Goal: Register for event/course

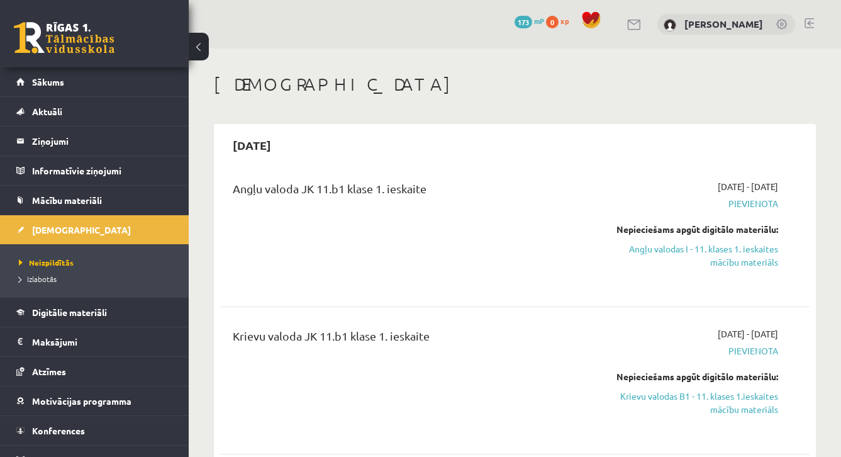
scroll to position [82, 0]
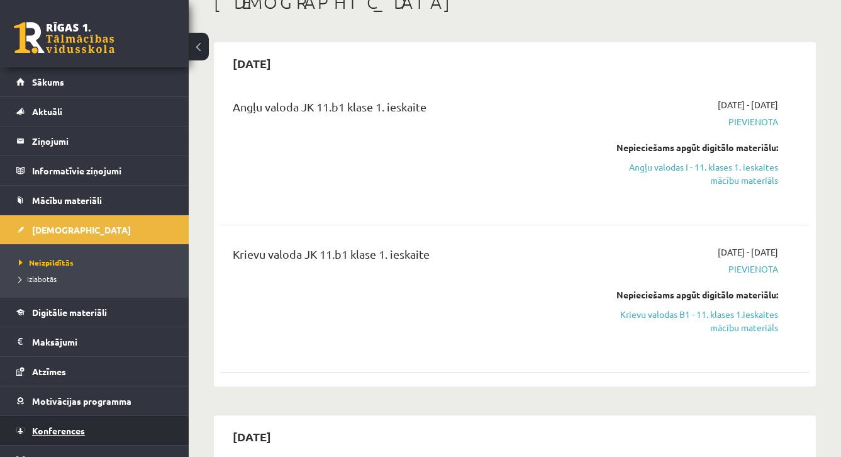
click at [52, 432] on span "Konferences" at bounding box center [58, 430] width 53 height 11
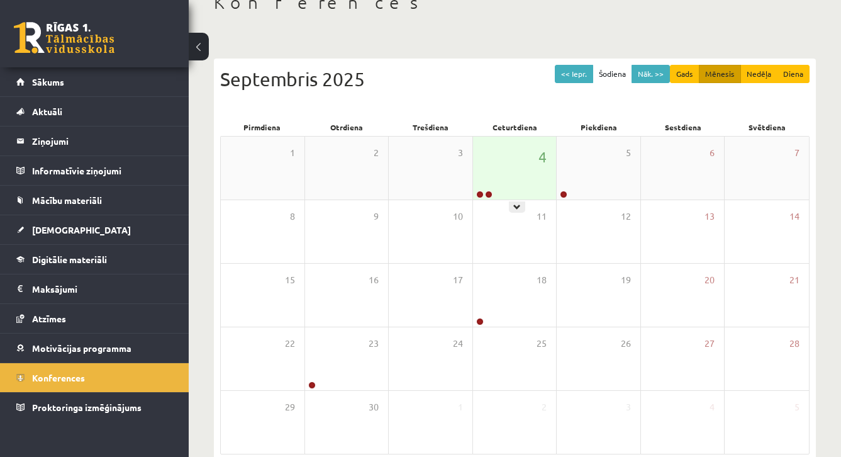
click at [508, 182] on div "4" at bounding box center [515, 168] width 84 height 63
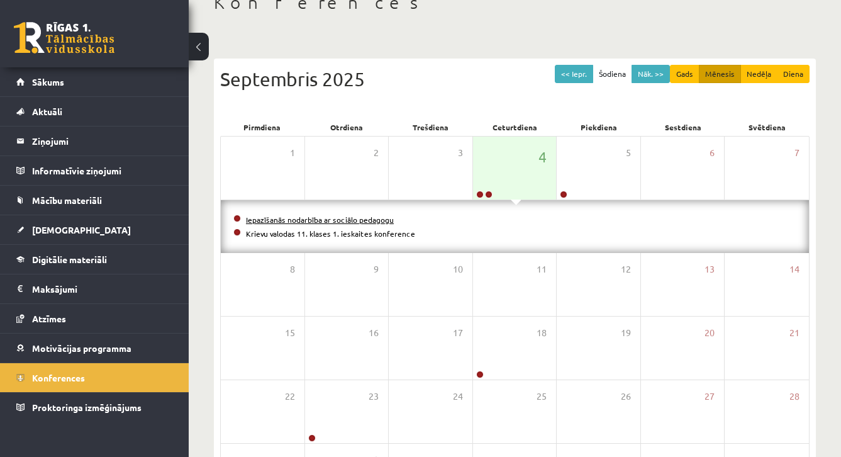
click at [352, 221] on link "Iepazīšanās nodarbība ar sociālo pedagogu" at bounding box center [320, 220] width 148 height 10
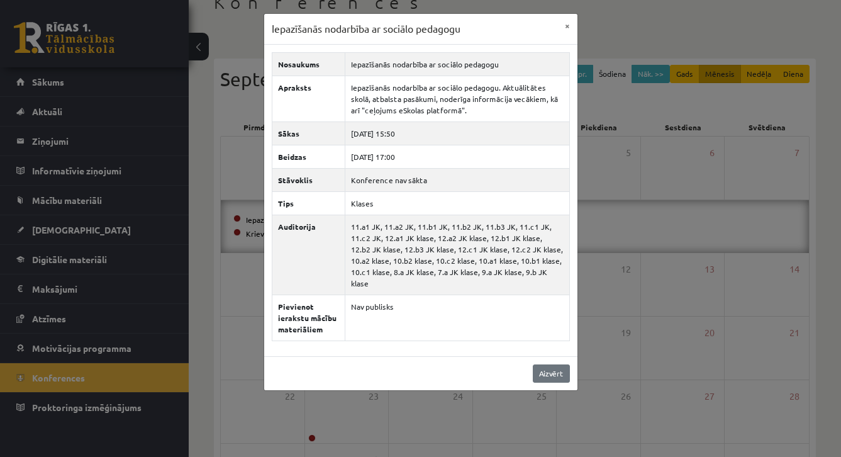
click at [555, 380] on link "Aizvērt" at bounding box center [551, 373] width 37 height 18
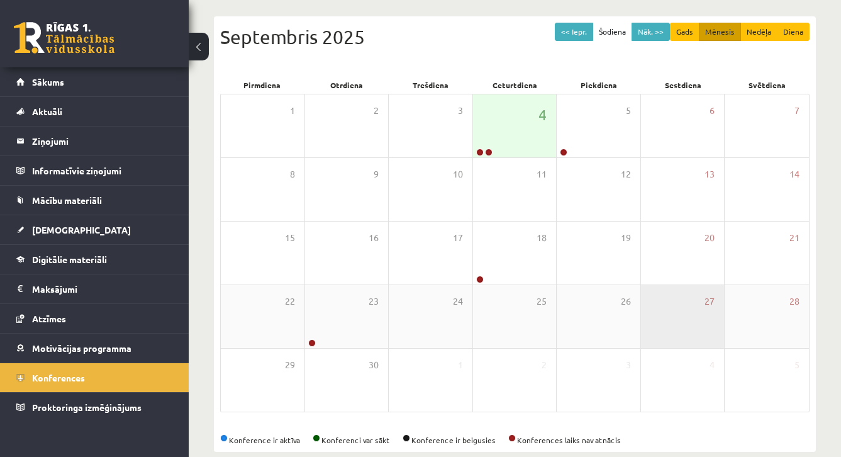
scroll to position [125, 0]
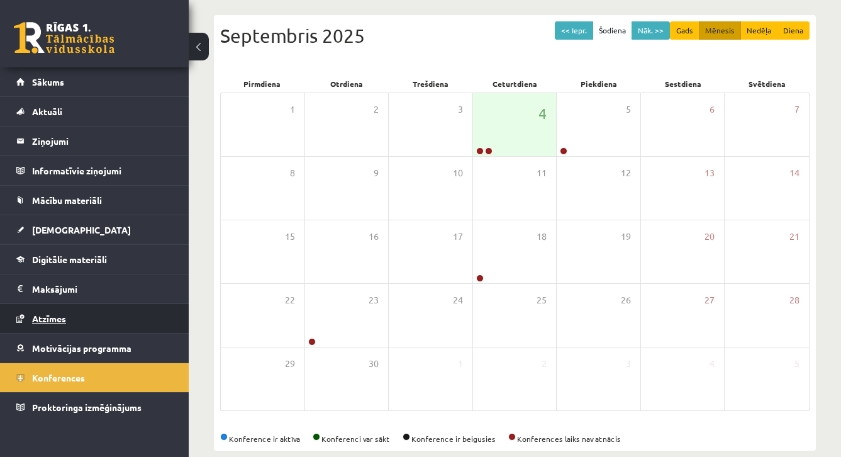
click at [39, 322] on span "Atzīmes" at bounding box center [49, 318] width 34 height 11
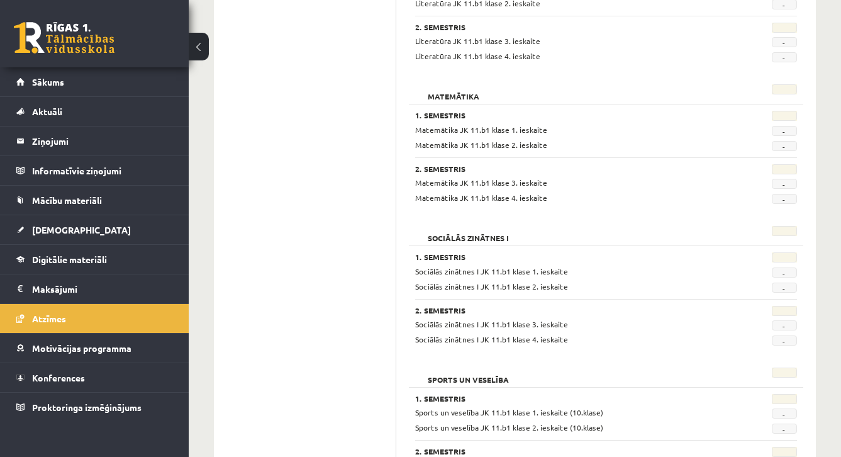
scroll to position [1110, 0]
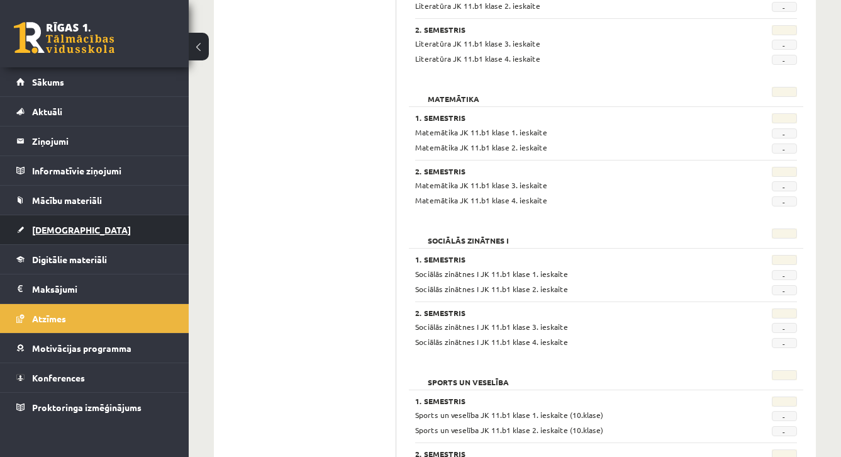
click at [59, 236] on link "[DEMOGRAPHIC_DATA]" at bounding box center [94, 229] width 157 height 29
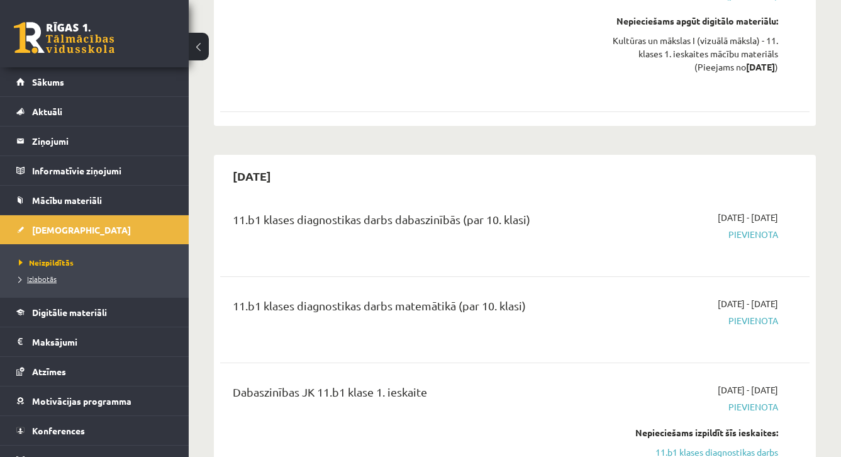
click at [33, 280] on span "Izlabotās" at bounding box center [38, 279] width 38 height 10
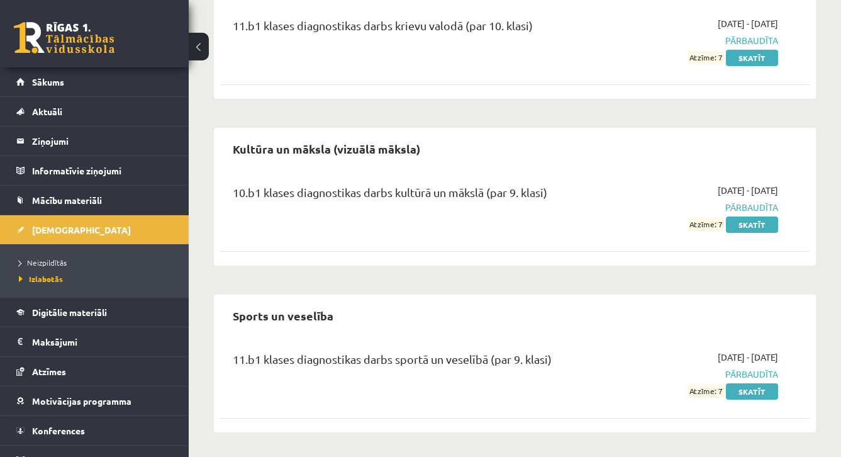
click at [481, 281] on div "Angļu valoda 11.b1 klases diagnostikas darbs angļu valodā (par 10. klasi) 2025-…" at bounding box center [515, 26] width 602 height 811
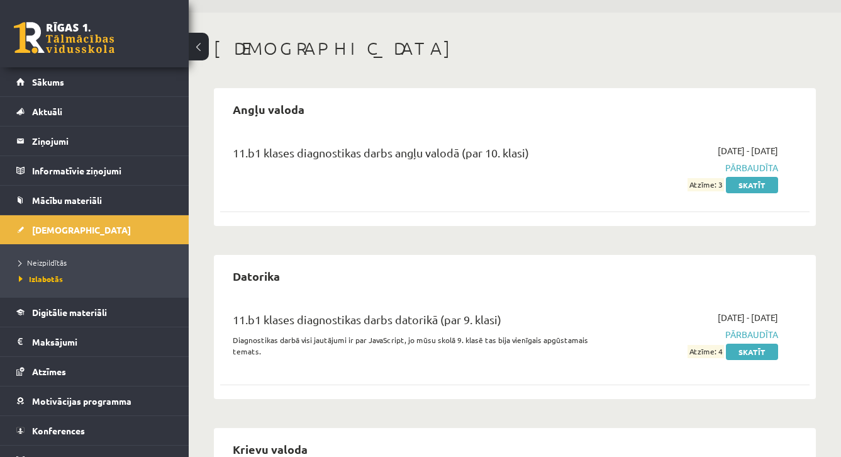
scroll to position [30, 0]
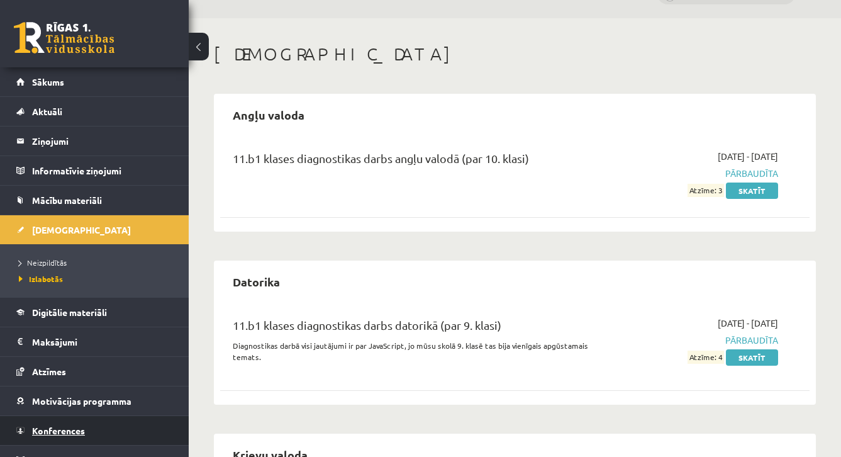
click at [56, 436] on link "Konferences" at bounding box center [94, 430] width 157 height 29
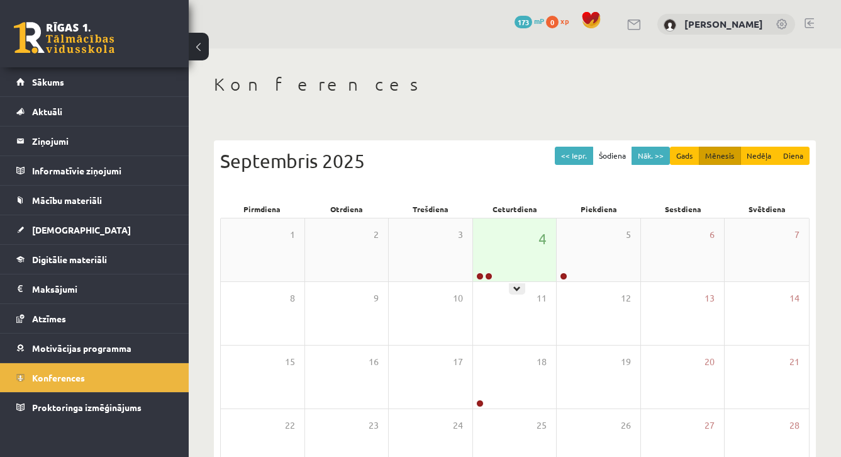
click at [517, 267] on div "4" at bounding box center [515, 249] width 84 height 63
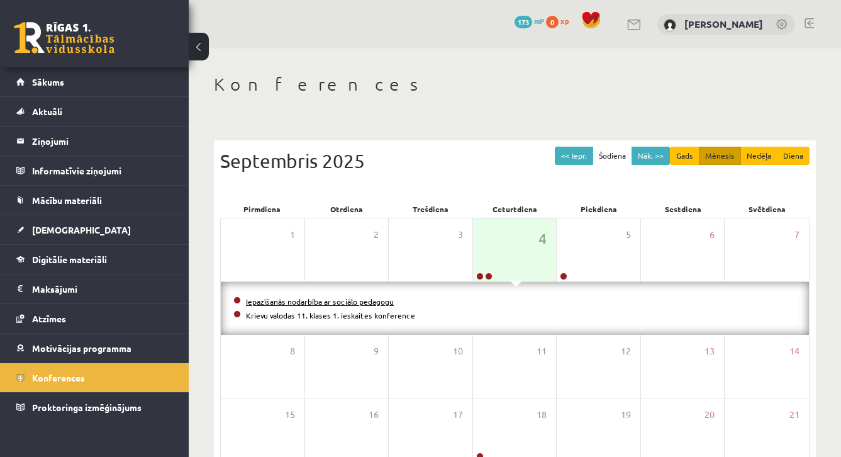
click at [381, 303] on link "Iepazīšanās nodarbība ar sociālo pedagogu" at bounding box center [320, 301] width 148 height 10
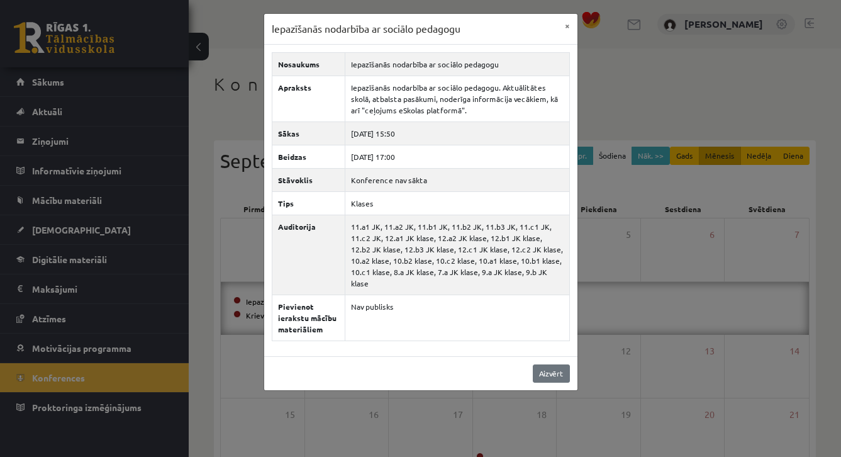
click at [553, 375] on link "Aizvērt" at bounding box center [551, 373] width 37 height 18
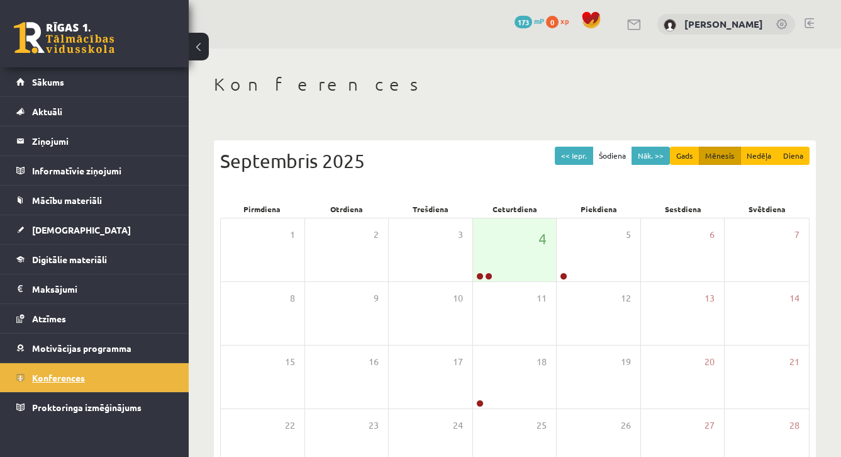
click at [64, 380] on span "Konferences" at bounding box center [58, 377] width 53 height 11
click at [815, 21] on div "0 Dāvanas 173 mP 0 xp Perisa Bogdanova" at bounding box center [515, 24] width 653 height 48
click at [812, 23] on link at bounding box center [809, 23] width 9 height 10
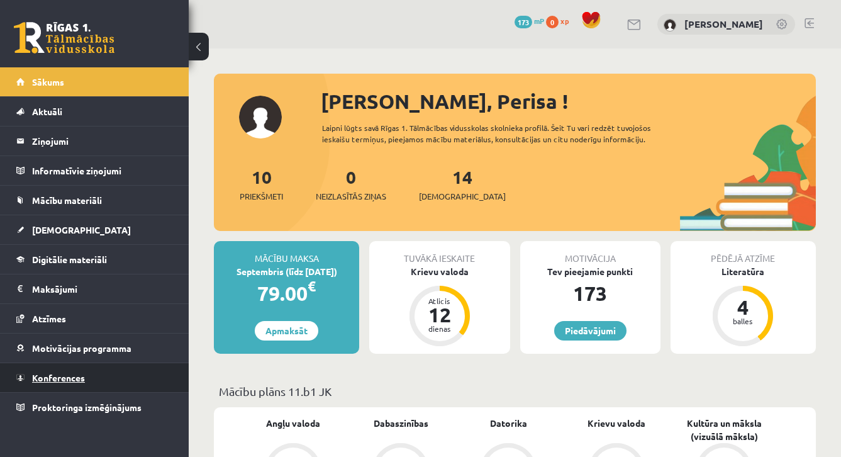
click at [60, 380] on span "Konferences" at bounding box center [58, 377] width 53 height 11
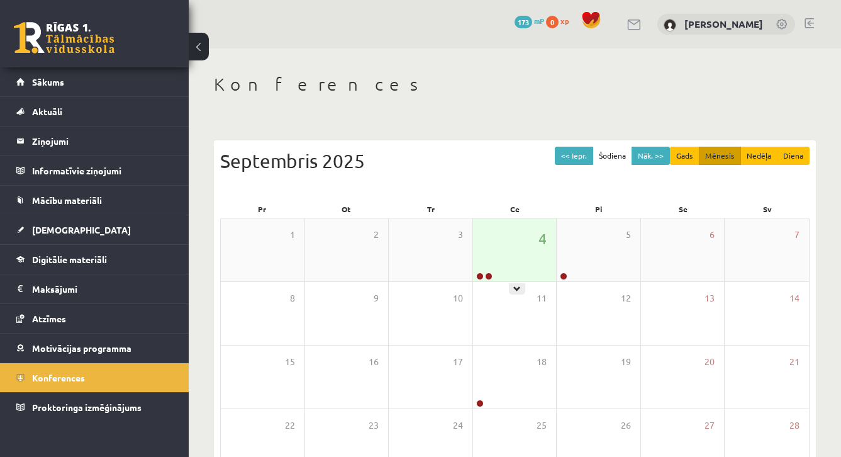
click at [505, 274] on div "4" at bounding box center [515, 249] width 84 height 63
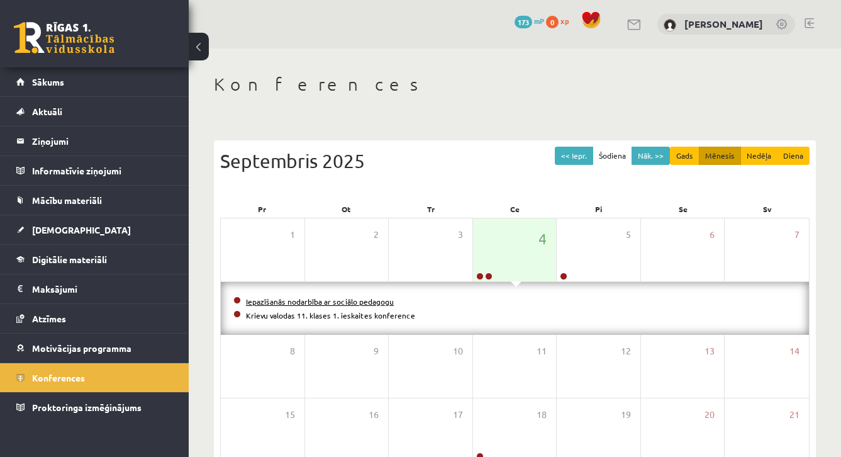
click at [385, 300] on link "Iepazīšanās nodarbība ar sociālo pedagogu" at bounding box center [320, 301] width 148 height 10
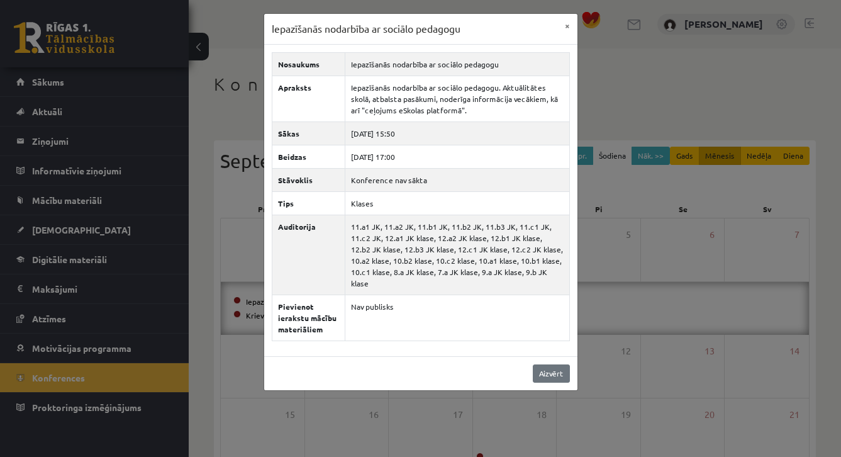
click at [551, 370] on link "Aizvērt" at bounding box center [551, 373] width 37 height 18
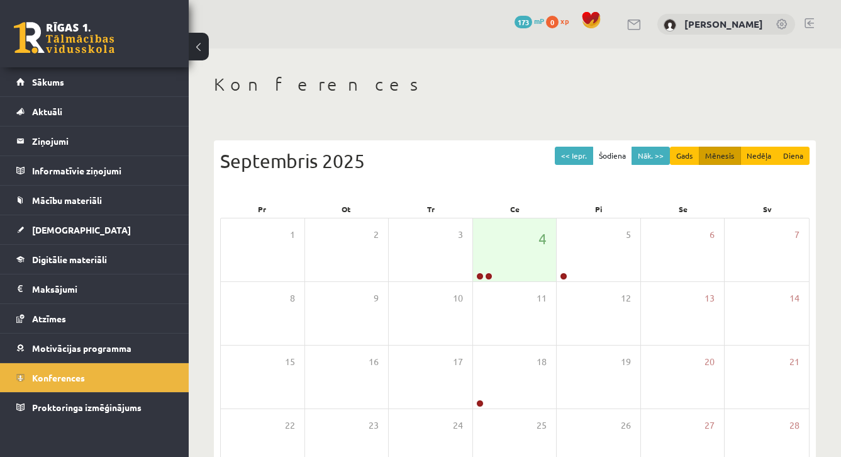
click at [612, 159] on button "Šodiena" at bounding box center [613, 156] width 40 height 18
click at [51, 85] on span "Sākums" at bounding box center [48, 81] width 32 height 11
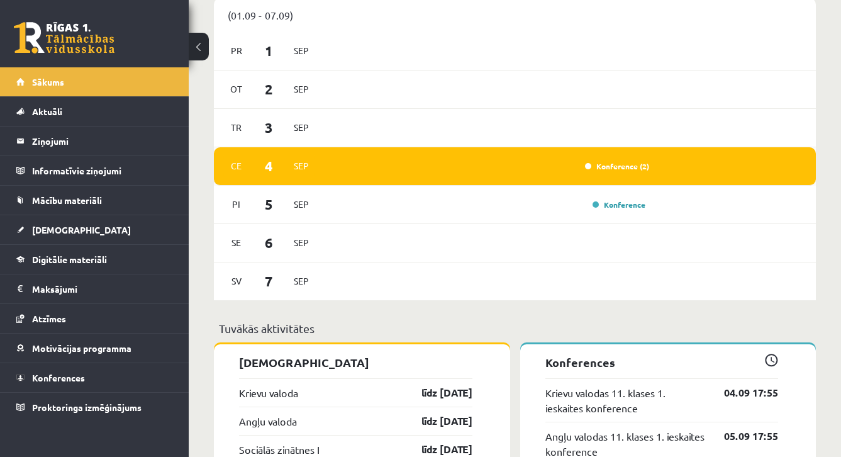
scroll to position [710, 0]
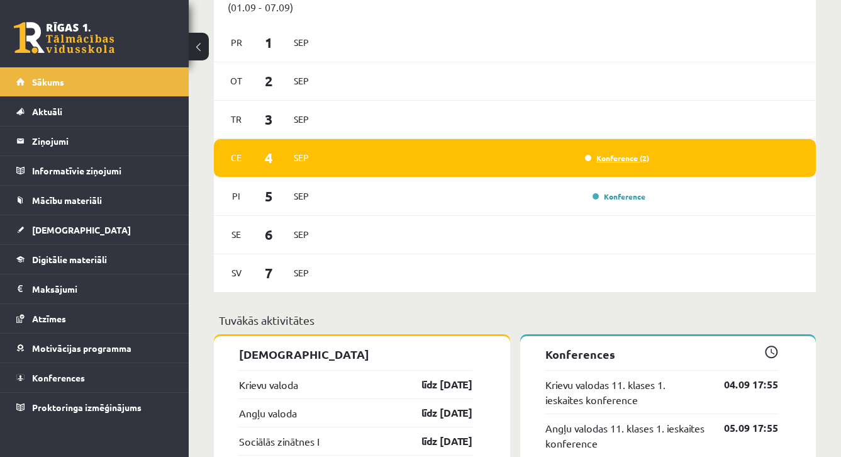
click at [637, 160] on link "Konference (2)" at bounding box center [617, 158] width 64 height 10
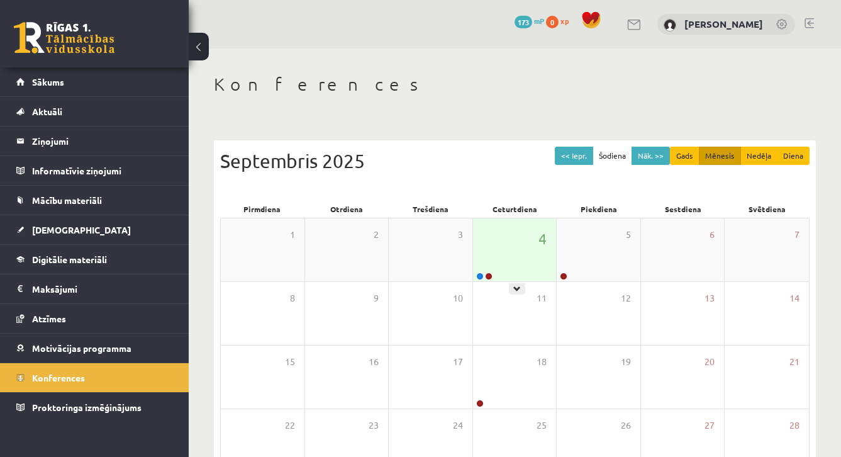
click at [509, 247] on div "4" at bounding box center [515, 249] width 84 height 63
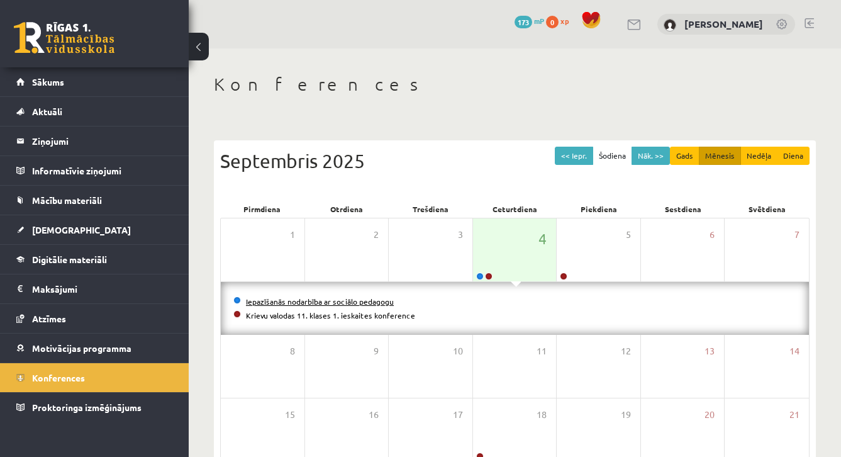
click at [346, 301] on link "Iepazīšanās nodarbība ar sociālo pedagogu" at bounding box center [320, 301] width 148 height 10
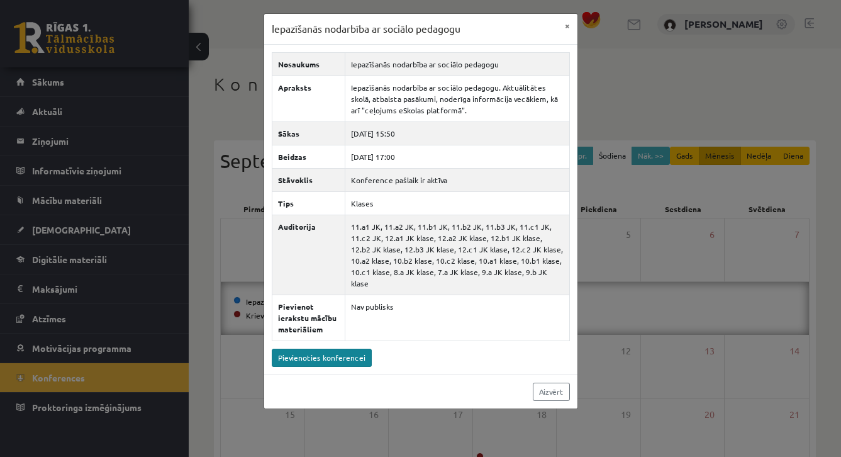
click at [334, 359] on link "Pievienoties konferencei" at bounding box center [322, 358] width 100 height 18
